Goal: Information Seeking & Learning: Learn about a topic

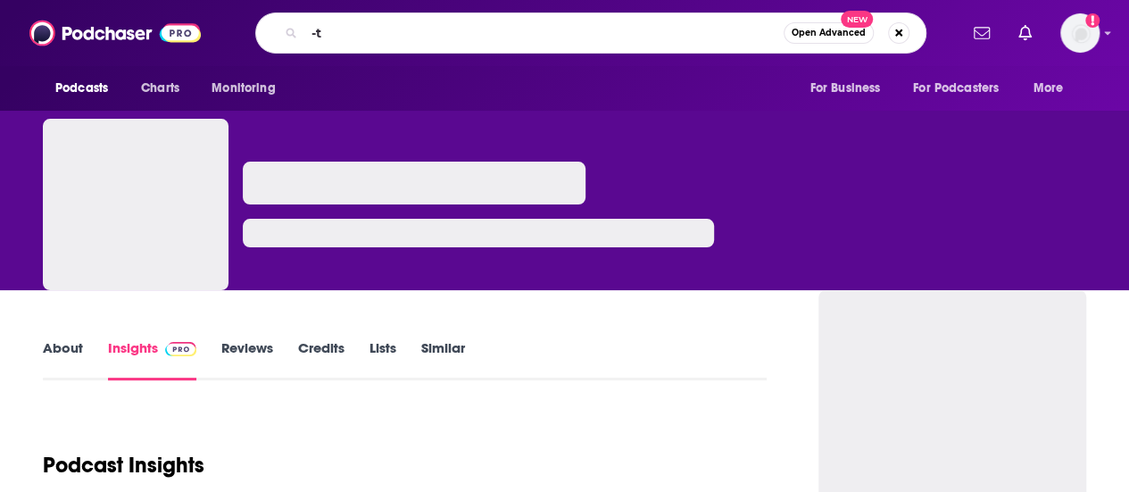
type input "-"
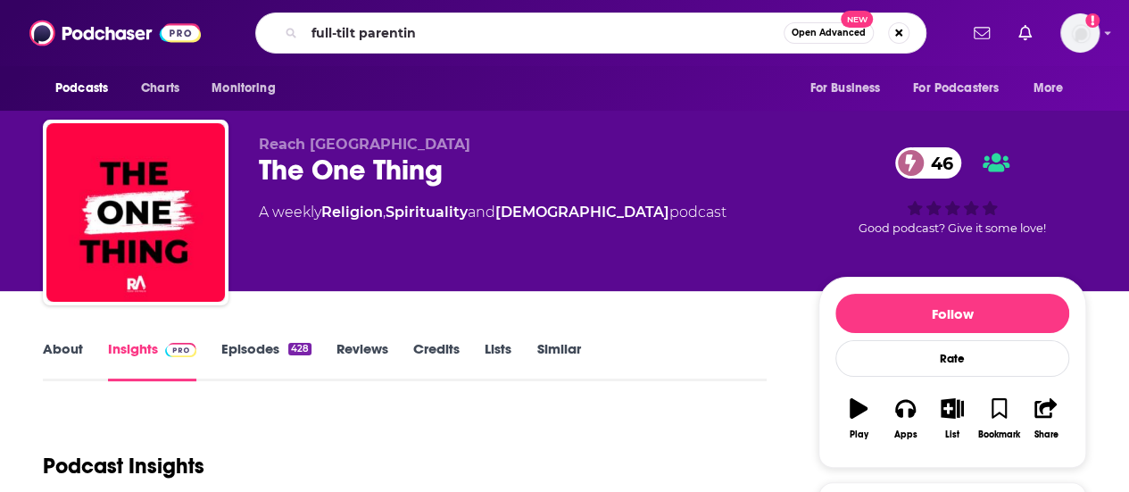
type input "full-tilt parenting"
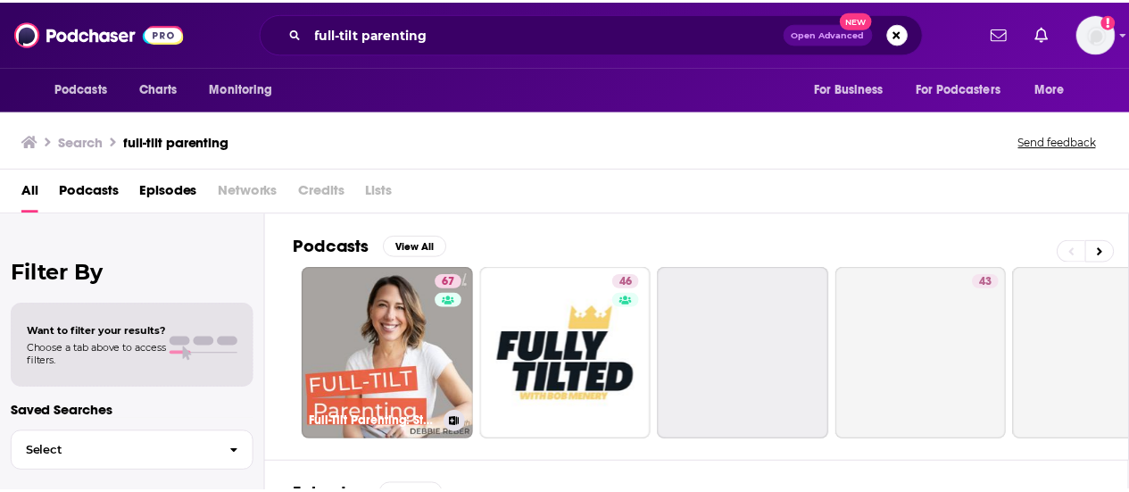
scroll to position [105, 0]
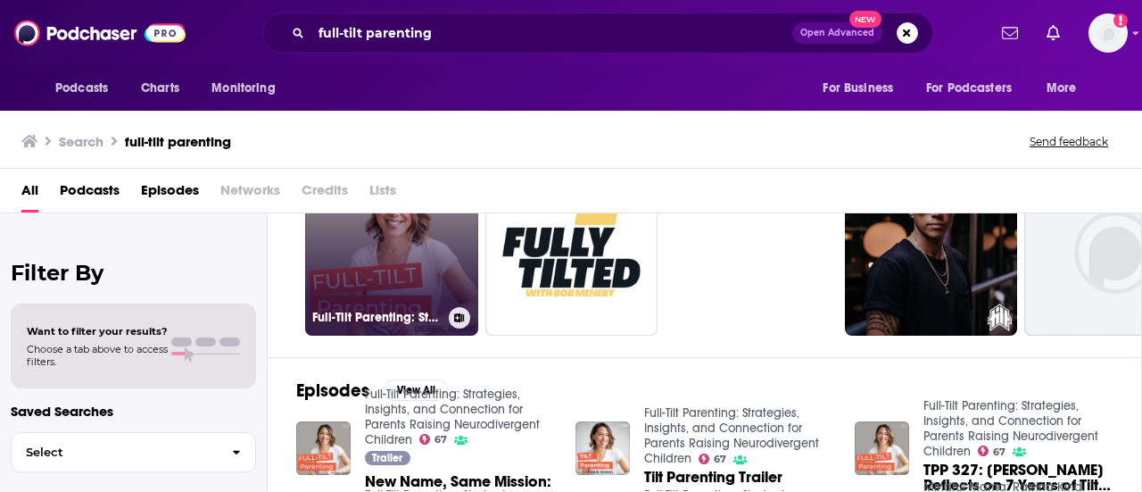
click at [409, 290] on link "67 Full-Tilt Parenting: Strategies, Insights, and Connection for Parents Raisin…" at bounding box center [391, 248] width 173 height 173
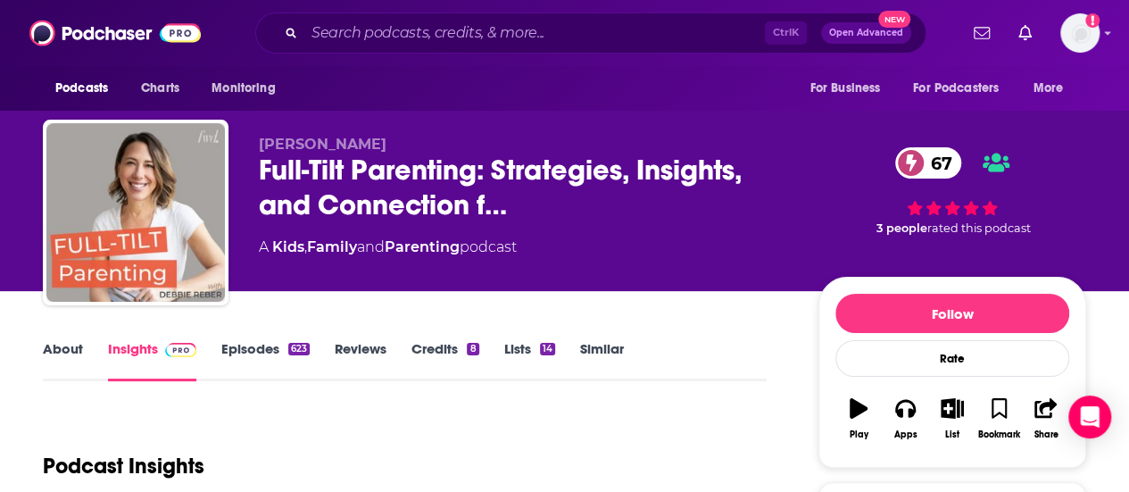
scroll to position [288, 0]
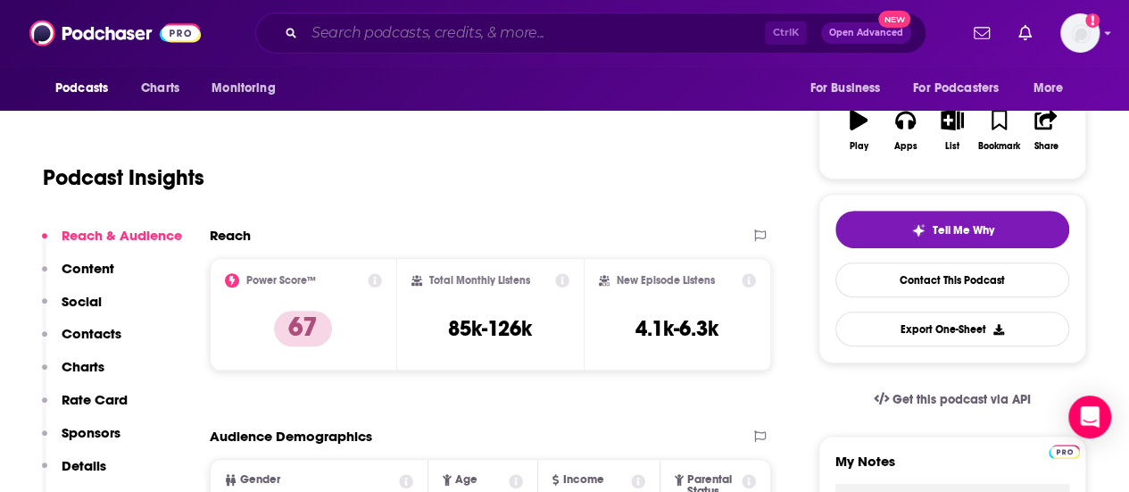
click at [530, 29] on input "Search podcasts, credits, & more..." at bounding box center [534, 33] width 460 height 29
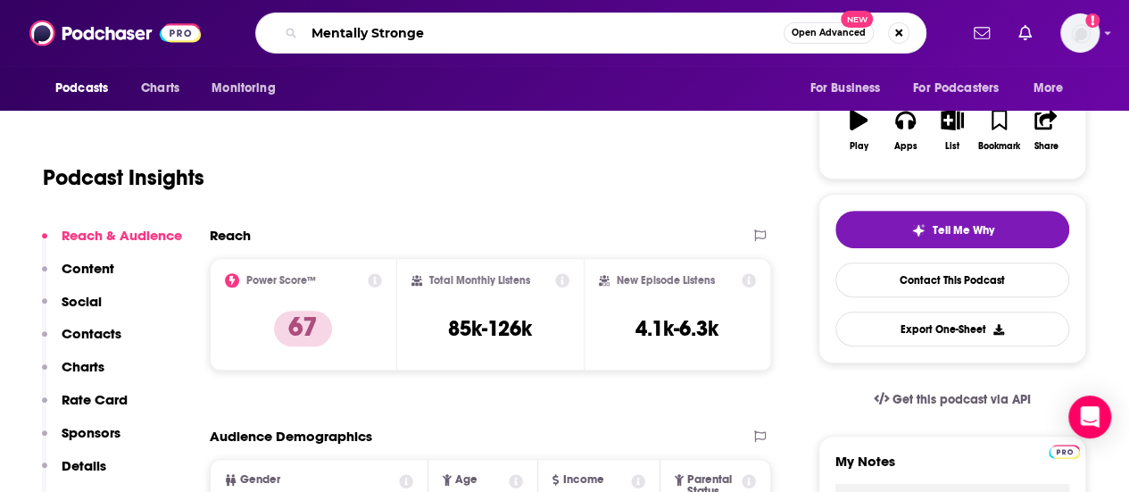
type input "Mentally Stronger"
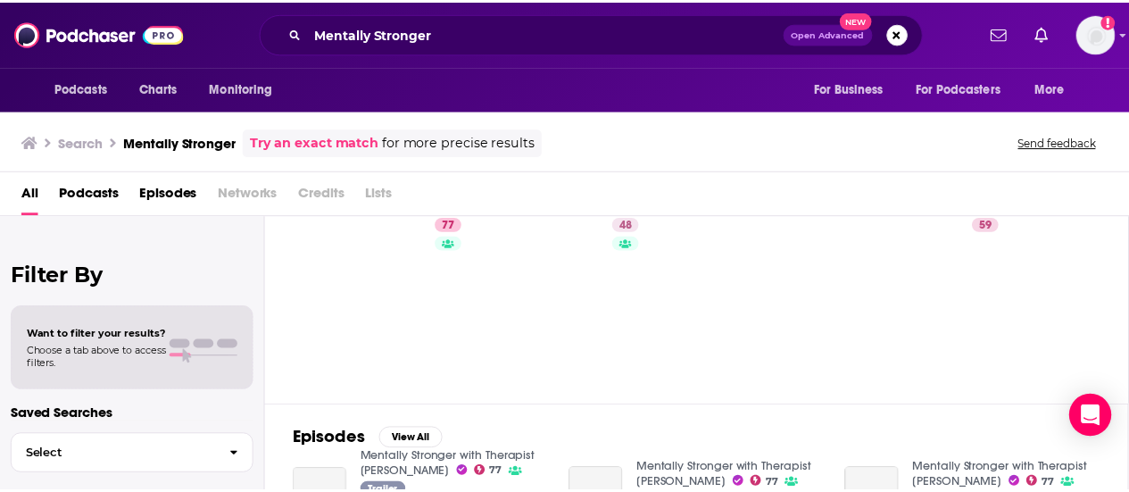
scroll to position [61, 0]
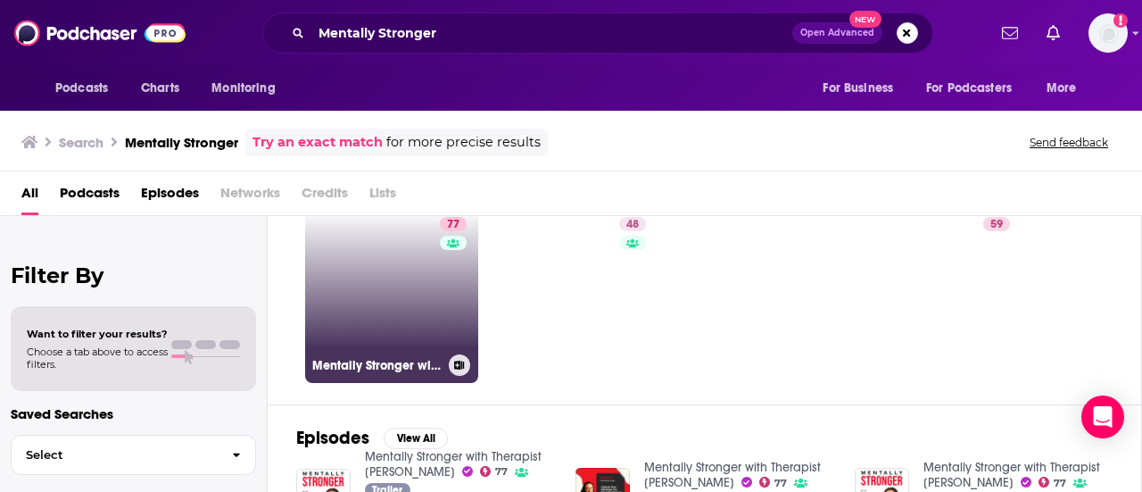
click at [440, 265] on div "77" at bounding box center [455, 285] width 31 height 137
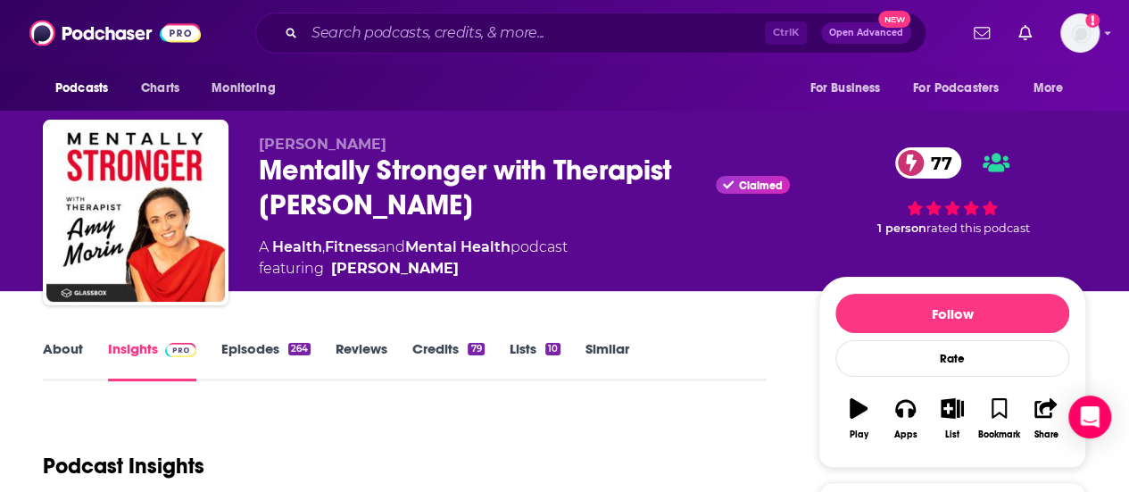
scroll to position [227, 0]
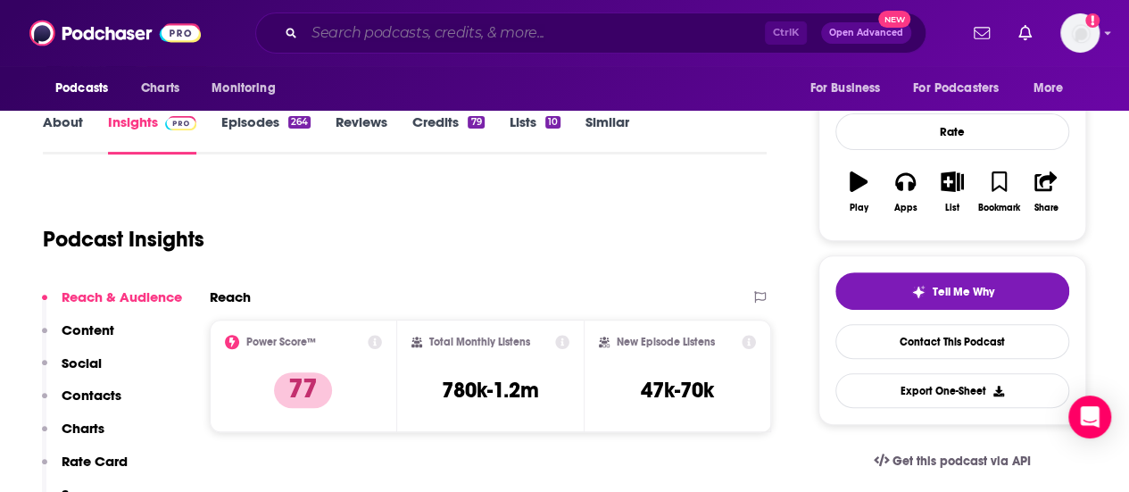
click at [467, 45] on input "Search podcasts, credits, & more..." at bounding box center [534, 33] width 460 height 29
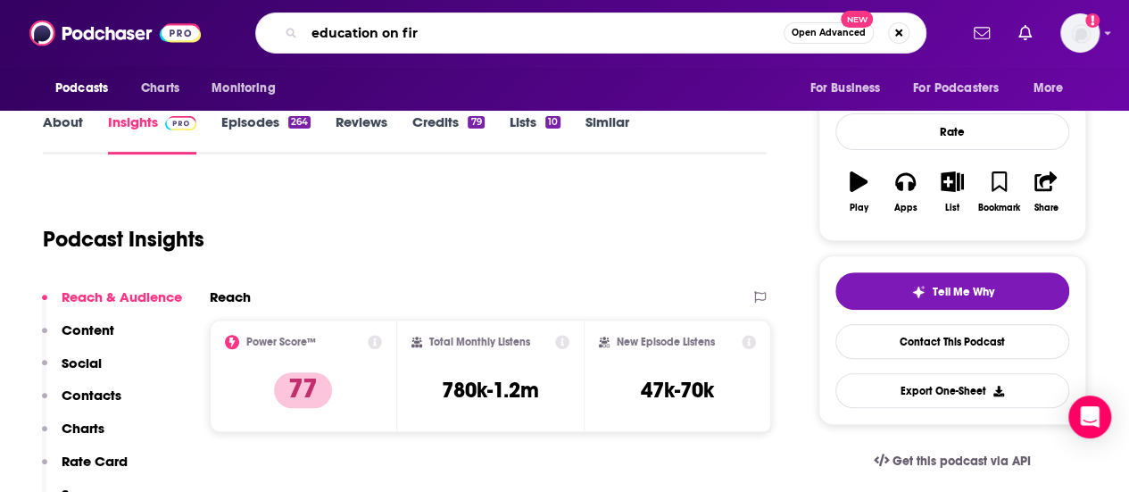
type input "education on fire"
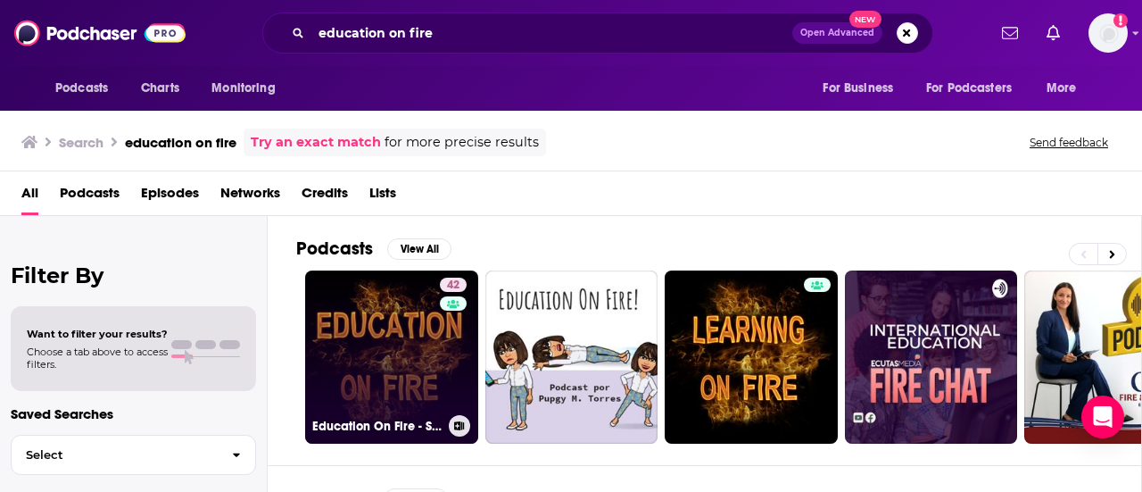
click at [382, 385] on link "42 Education On Fire - Sharing creative and inspiring learning in our schools" at bounding box center [391, 356] width 173 height 173
